Goal: Transaction & Acquisition: Purchase product/service

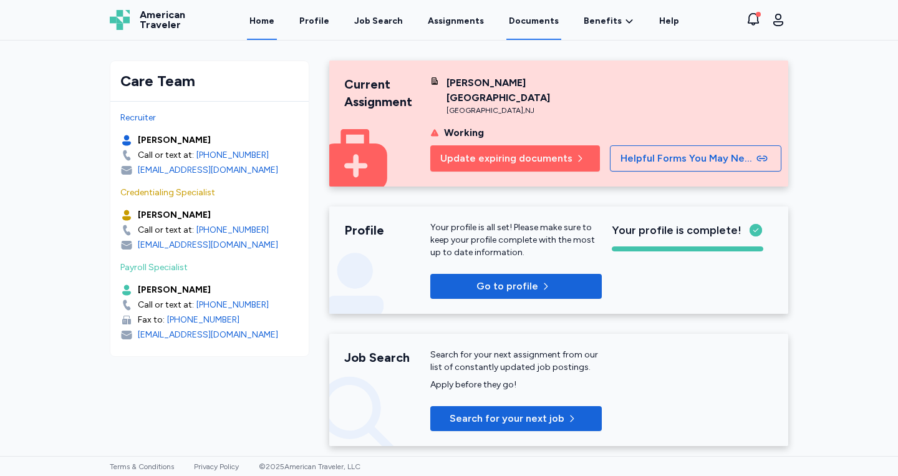
click at [542, 19] on link "Documents" at bounding box center [533, 20] width 55 height 39
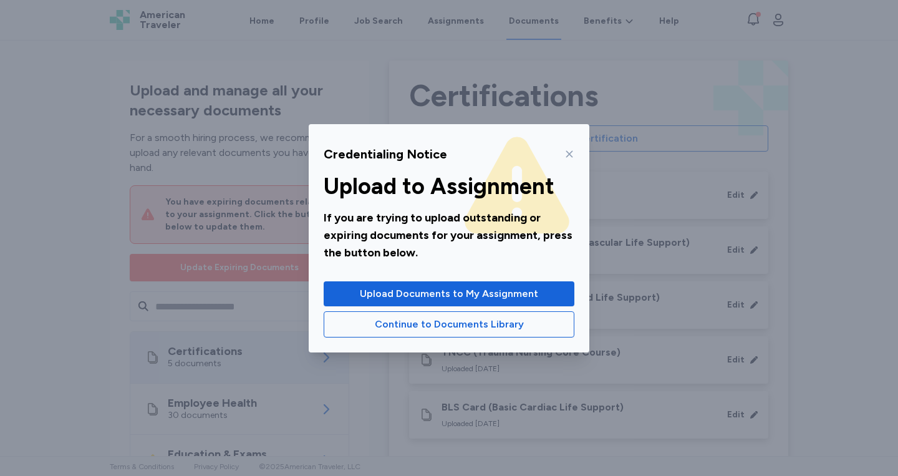
click at [565, 156] on icon at bounding box center [569, 154] width 10 height 10
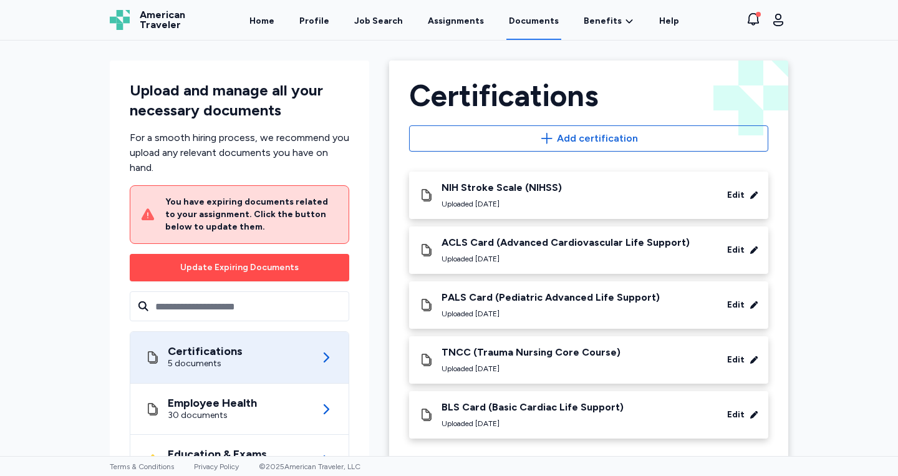
click at [231, 272] on div "Update Expiring Documents" at bounding box center [239, 267] width 118 height 12
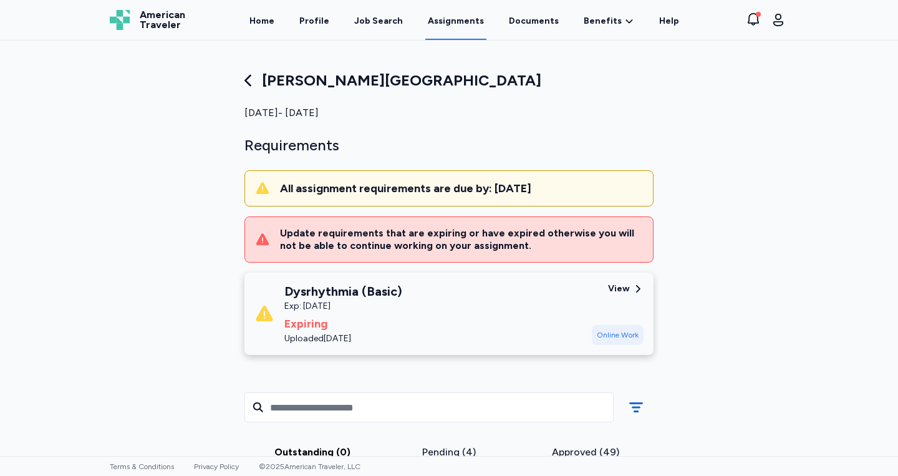
click at [413, 301] on div "[MEDICAL_DATA] (Basic) Exp: [DATE] Expiring Uploaded [DATE]" at bounding box center [417, 313] width 327 height 62
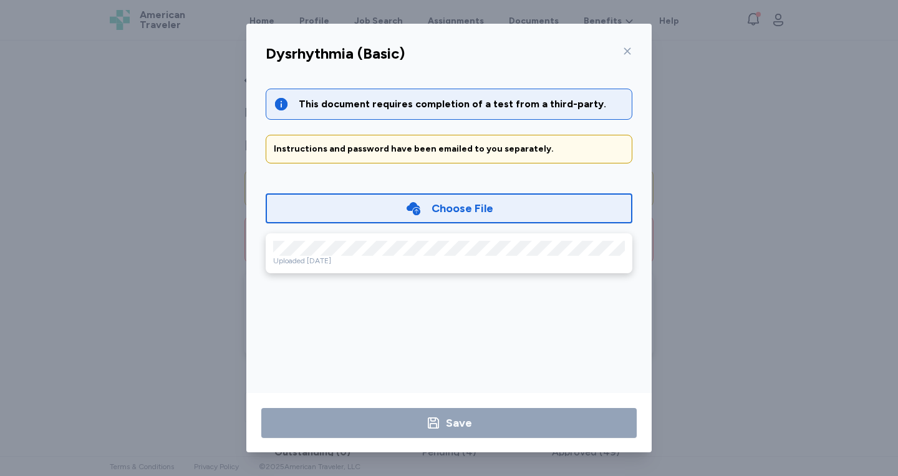
click at [471, 208] on div "Choose File" at bounding box center [462, 207] width 62 height 17
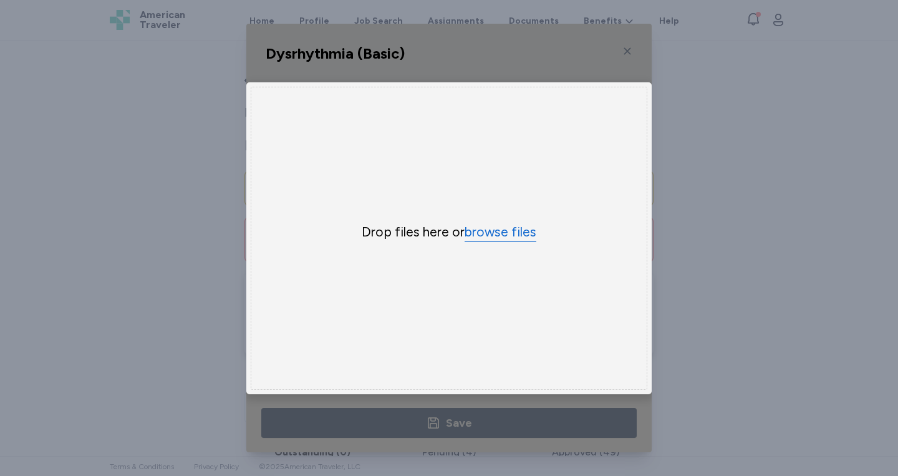
click at [514, 228] on button "browse files" at bounding box center [500, 232] width 72 height 18
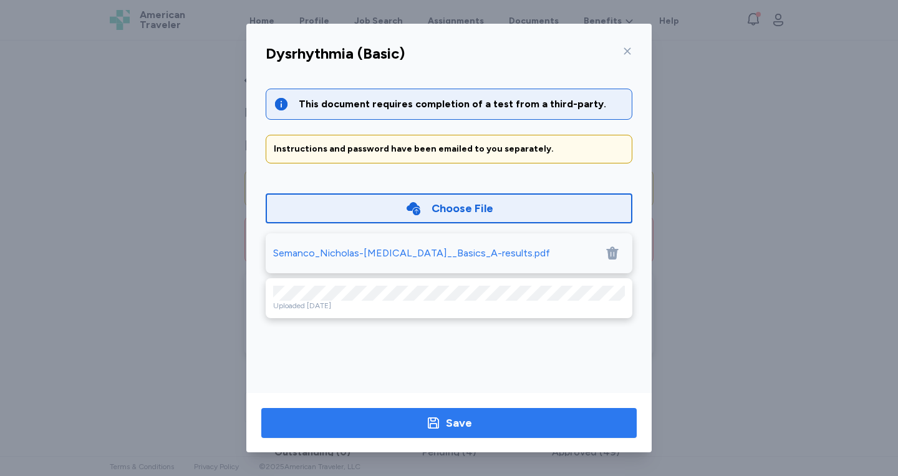
click at [460, 416] on div "Save" at bounding box center [459, 422] width 26 height 17
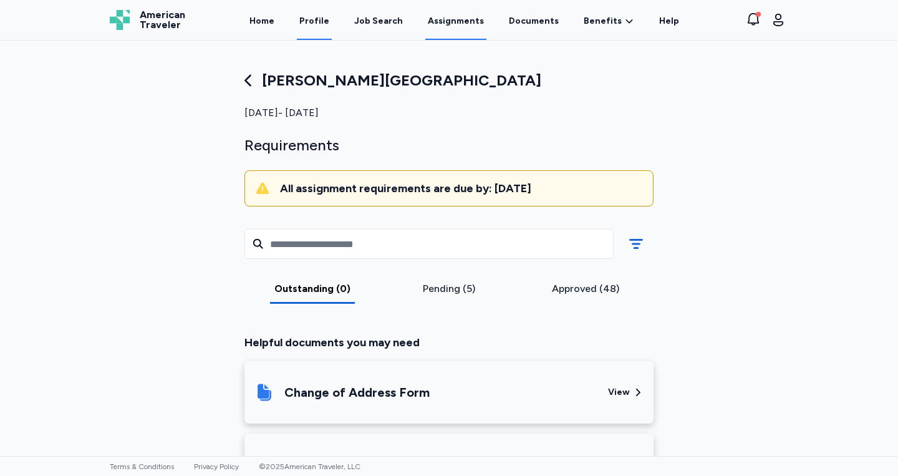
click at [327, 24] on link "Profile" at bounding box center [314, 20] width 35 height 39
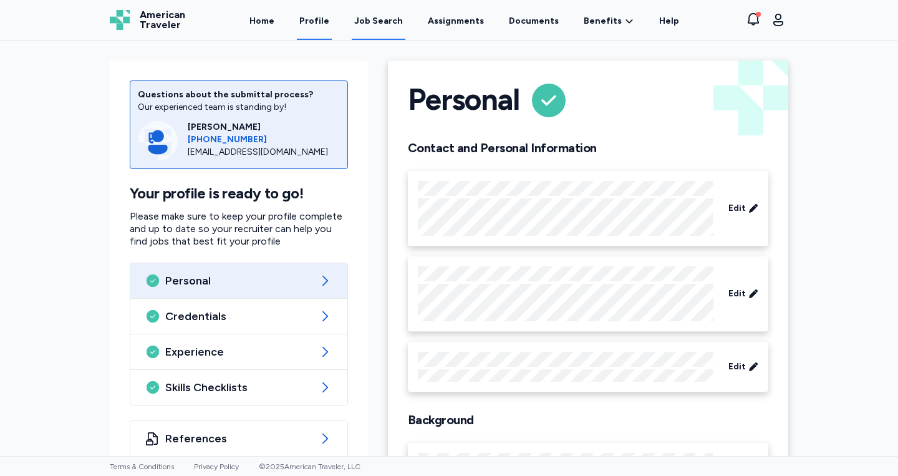
click at [366, 27] on div "Job Search" at bounding box center [378, 21] width 49 height 12
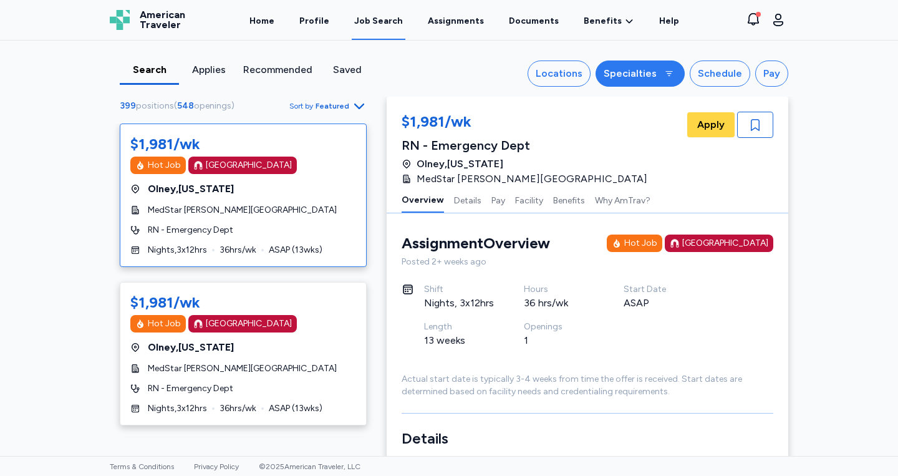
click at [639, 70] on div "Specialties" at bounding box center [629, 73] width 53 height 15
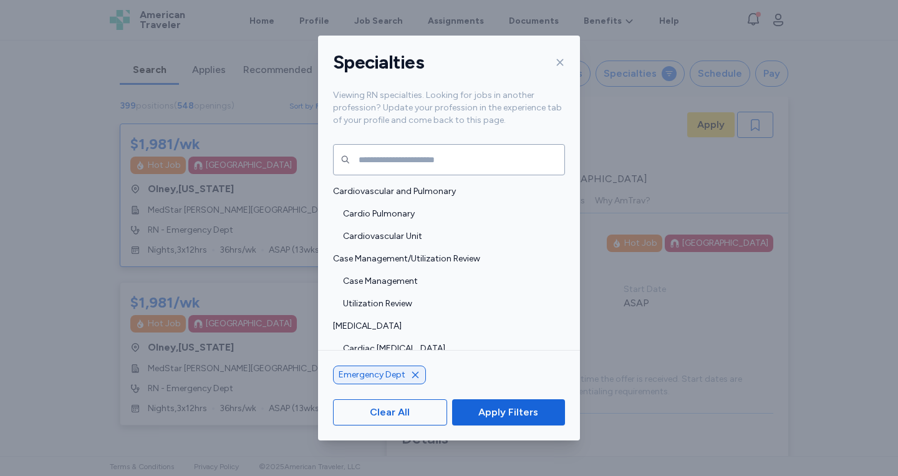
click at [555, 61] on icon at bounding box center [560, 62] width 10 height 10
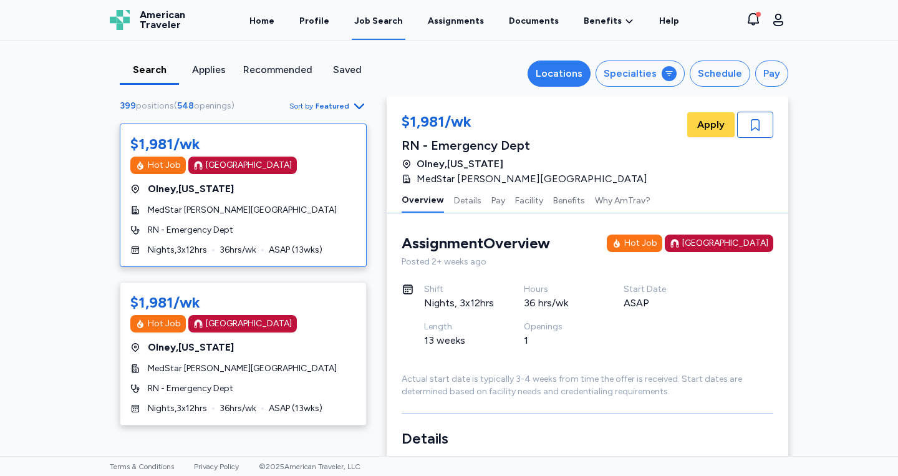
click at [574, 72] on div "Locations" at bounding box center [559, 73] width 47 height 15
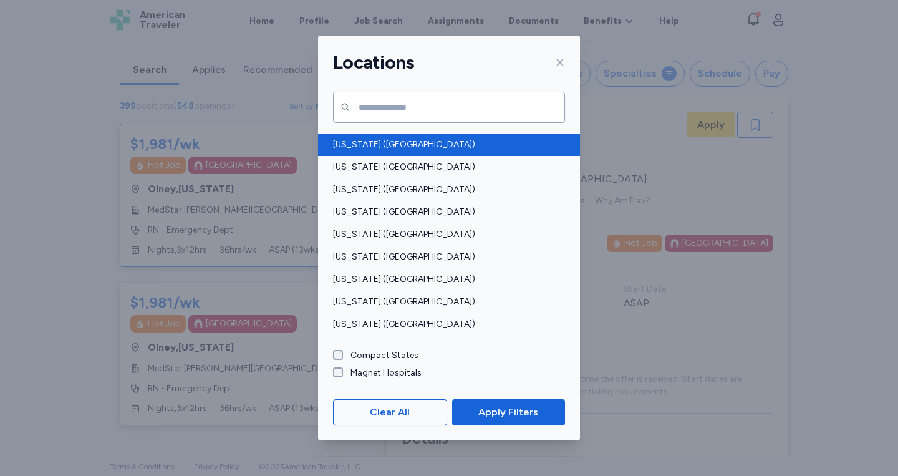
scroll to position [19, 0]
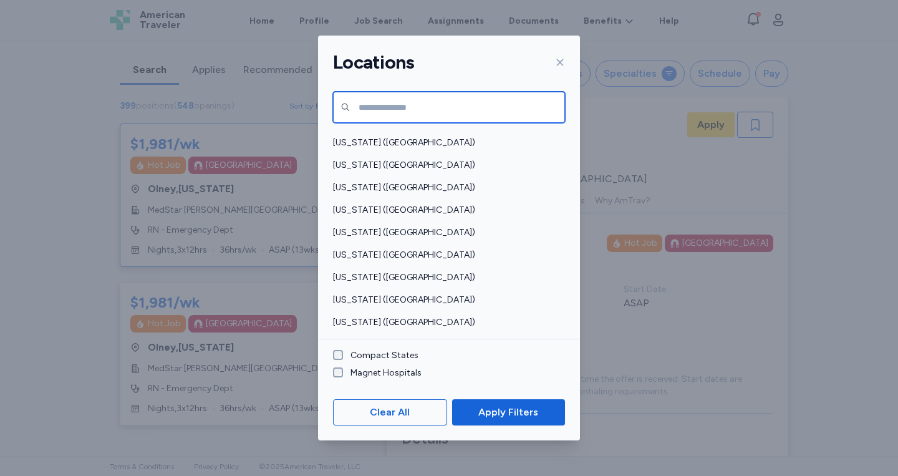
click at [423, 115] on input "text" at bounding box center [449, 107] width 232 height 31
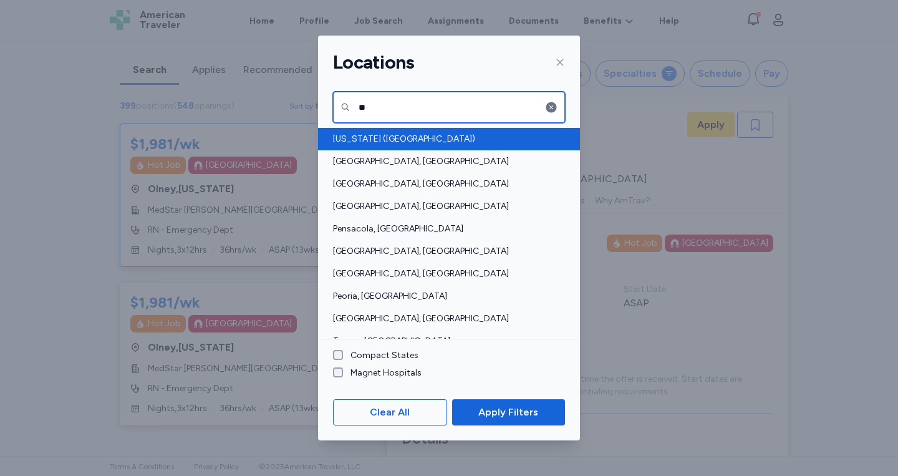
type input "**"
click at [413, 133] on span "[US_STATE] ([GEOGRAPHIC_DATA])" at bounding box center [445, 139] width 224 height 12
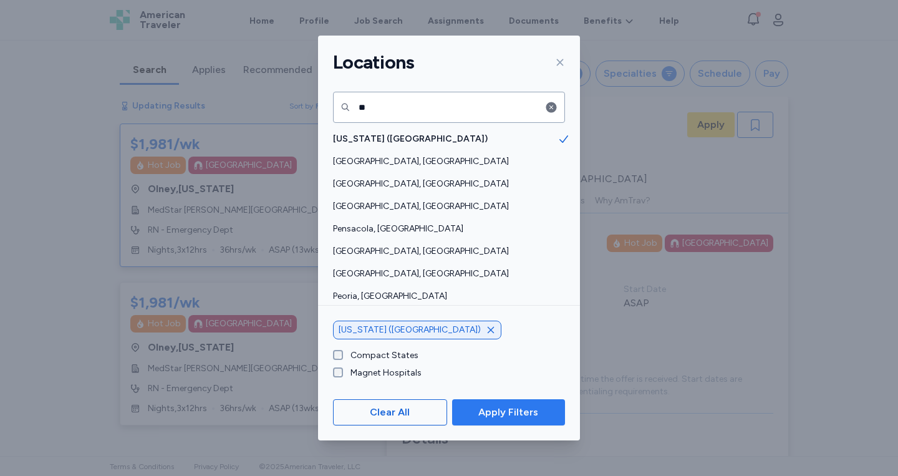
click at [471, 406] on span "Apply Filters" at bounding box center [508, 412] width 93 height 15
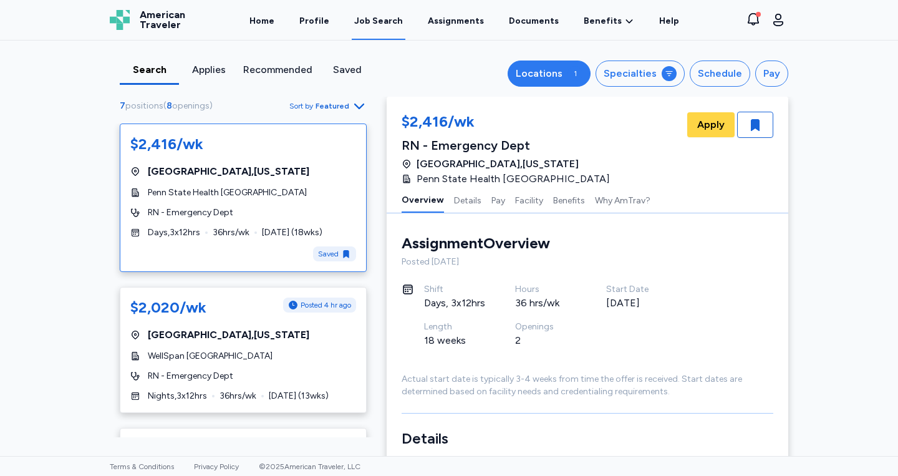
click at [576, 70] on div "1" at bounding box center [574, 73] width 15 height 15
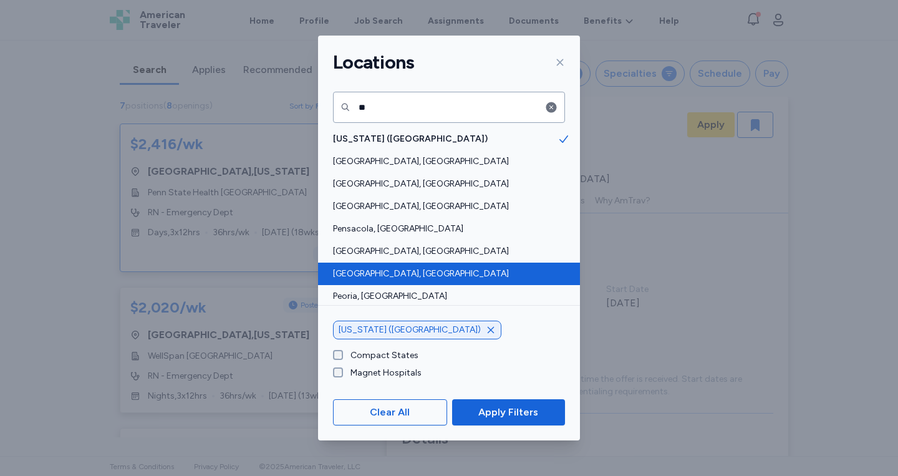
scroll to position [9, 0]
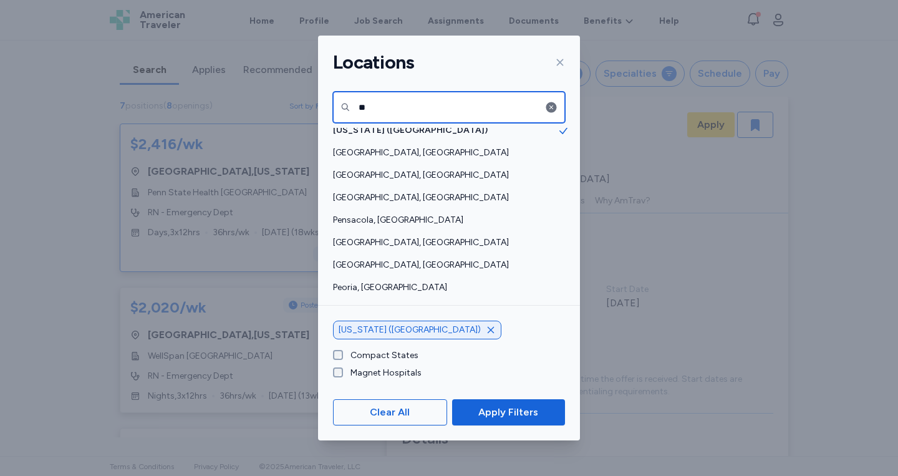
click at [406, 111] on input "**" at bounding box center [449, 107] width 232 height 31
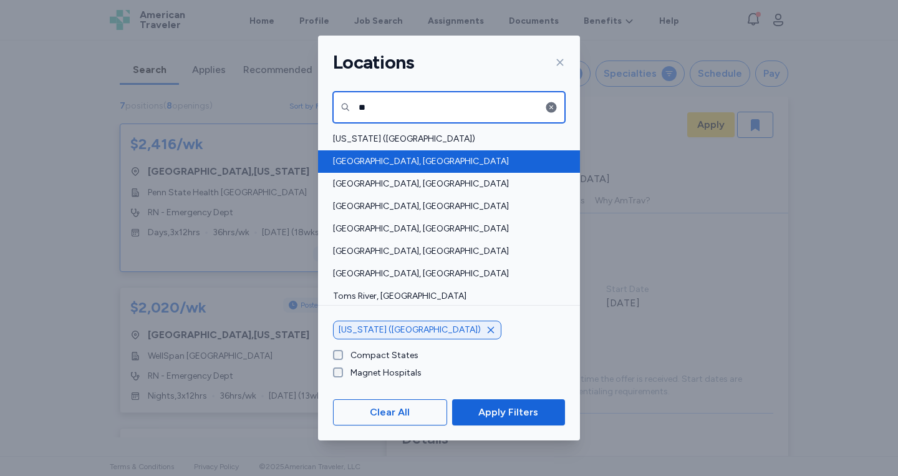
type input "**"
click at [403, 153] on div "[GEOGRAPHIC_DATA], [GEOGRAPHIC_DATA]" at bounding box center [449, 161] width 262 height 22
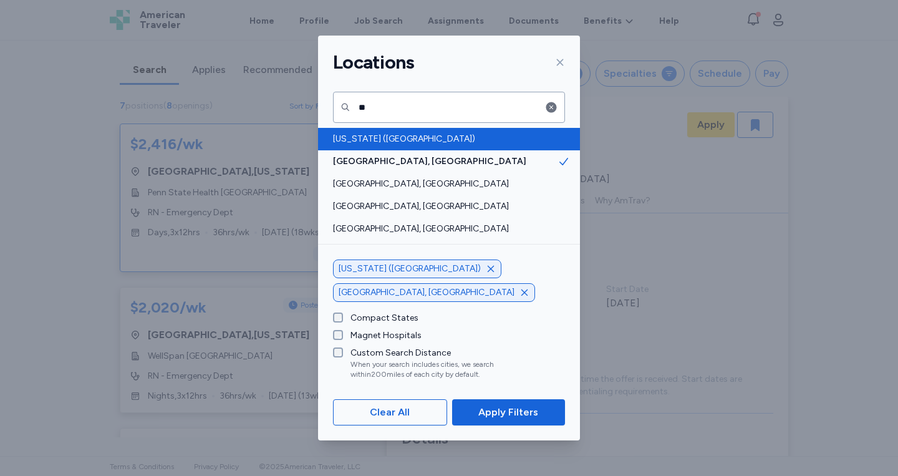
click at [402, 143] on span "[US_STATE] ([GEOGRAPHIC_DATA])" at bounding box center [445, 139] width 224 height 12
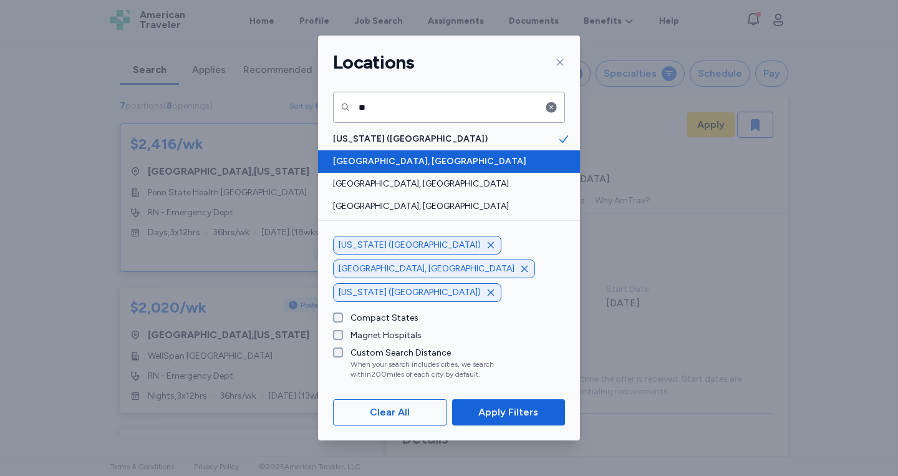
click at [500, 165] on span "[GEOGRAPHIC_DATA], [GEOGRAPHIC_DATA]" at bounding box center [445, 161] width 224 height 12
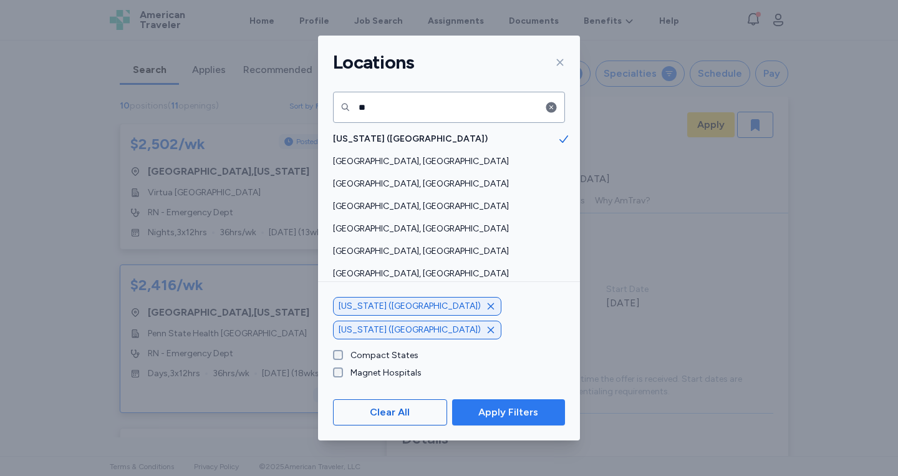
click at [488, 408] on span "Apply Filters" at bounding box center [508, 412] width 60 height 15
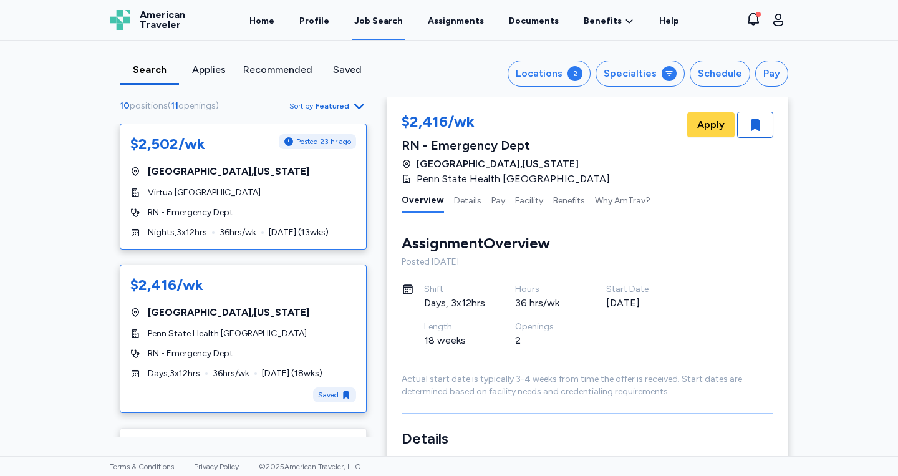
click at [272, 193] on div "Virtua [GEOGRAPHIC_DATA]" at bounding box center [243, 192] width 226 height 12
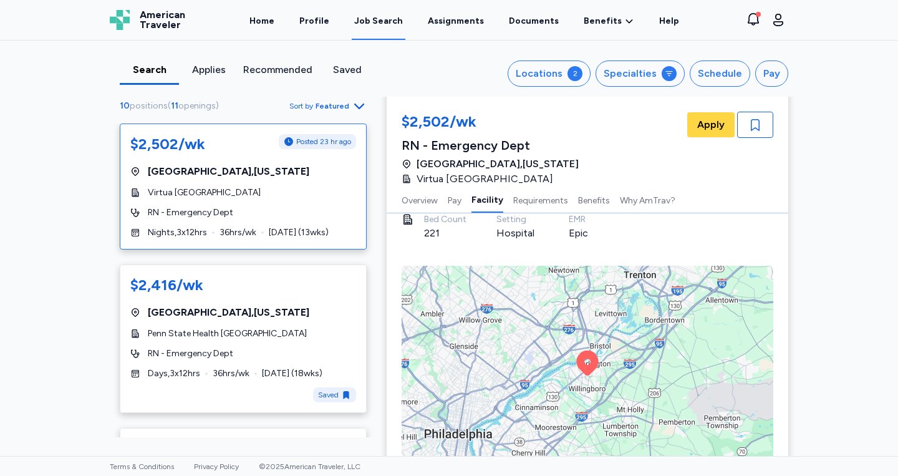
scroll to position [758, 0]
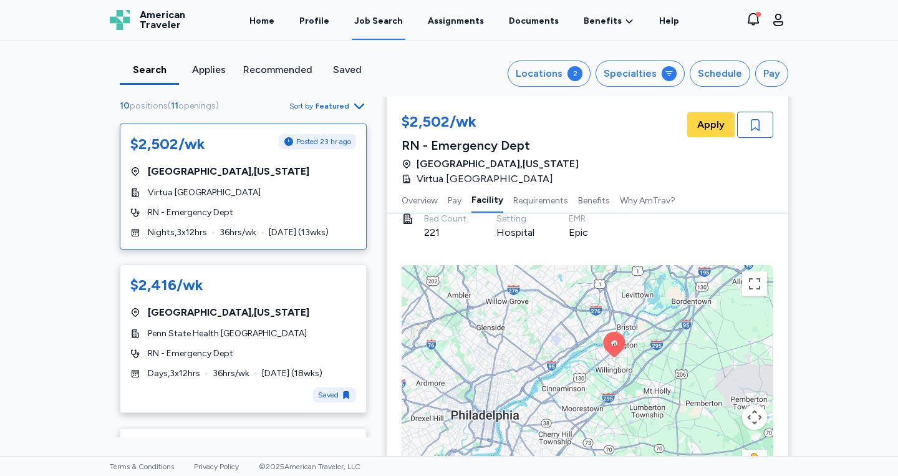
drag, startPoint x: 626, startPoint y: 377, endPoint x: 650, endPoint y: 359, distance: 30.3
click at [650, 359] on div "To activate drag with keyboard, press Alt + Enter. Once in keyboard drag state,…" at bounding box center [587, 377] width 372 height 224
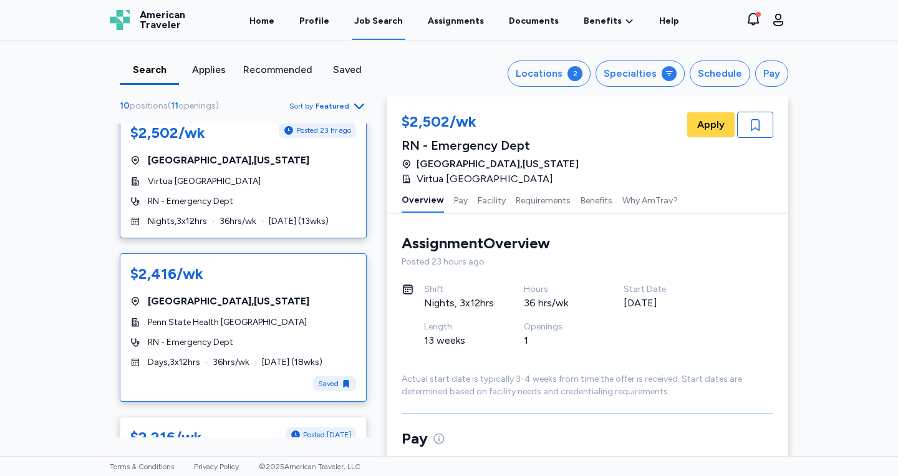
scroll to position [0, 0]
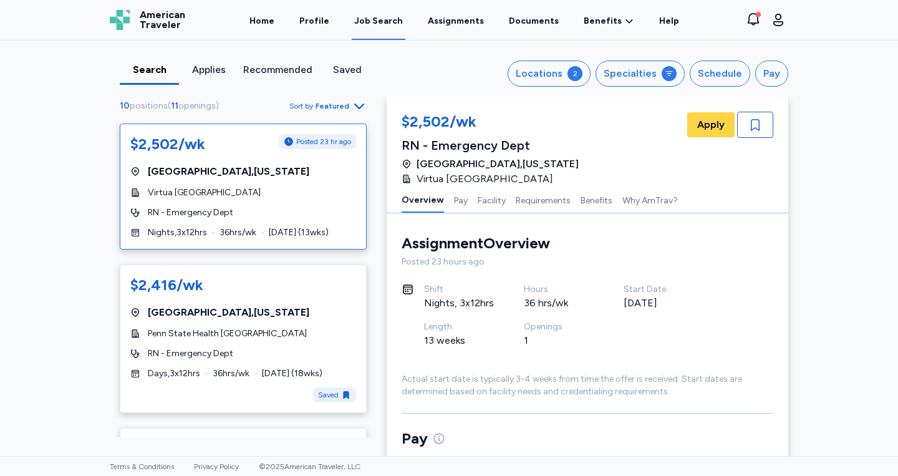
click at [398, 67] on div "Locations 2 Specialties Schedule Pay" at bounding box center [593, 73] width 392 height 26
click at [435, 72] on div "Locations 2 Specialties Schedule Pay" at bounding box center [593, 73] width 392 height 26
